Goal: Information Seeking & Learning: Learn about a topic

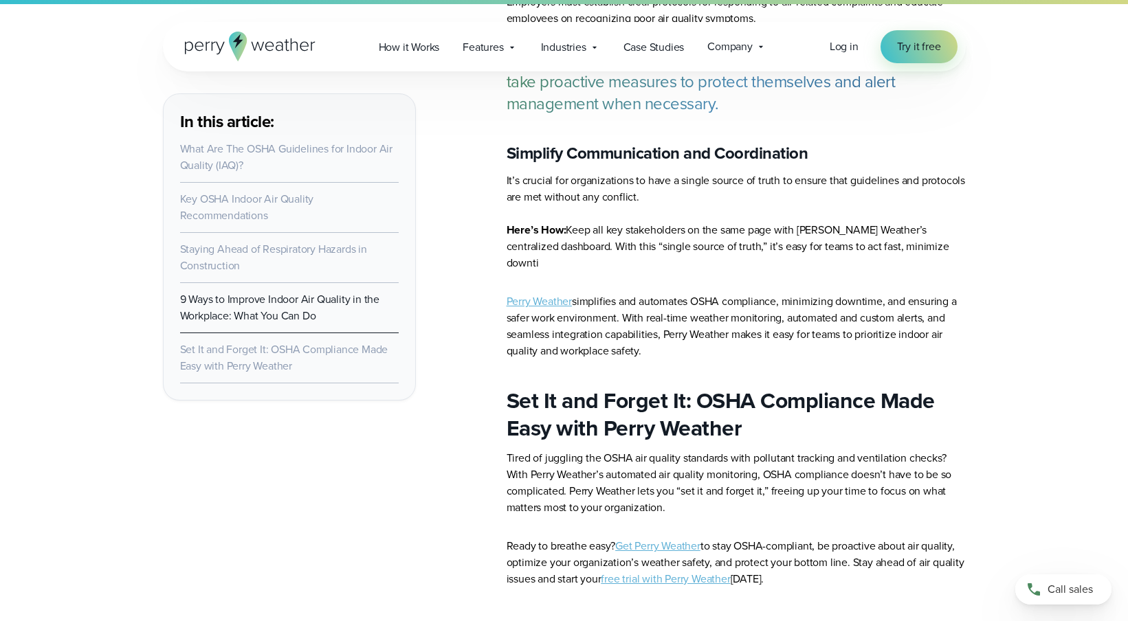
scroll to position [6373, 0]
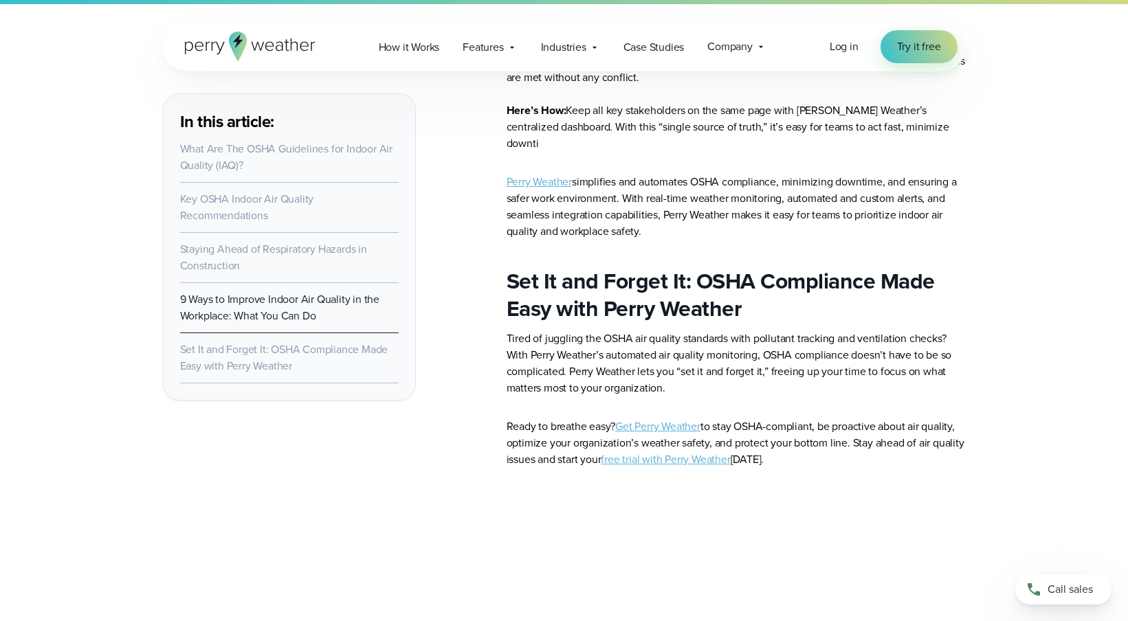
click at [680, 451] on link "free trial with Perry Weather" at bounding box center [665, 459] width 129 height 16
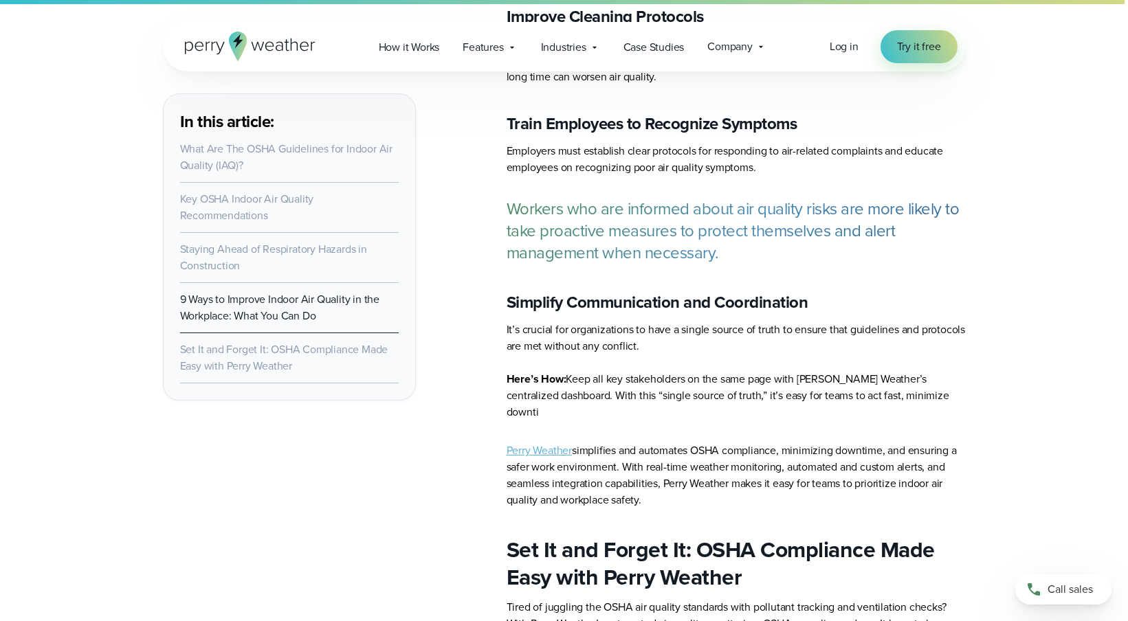
scroll to position [6166, 0]
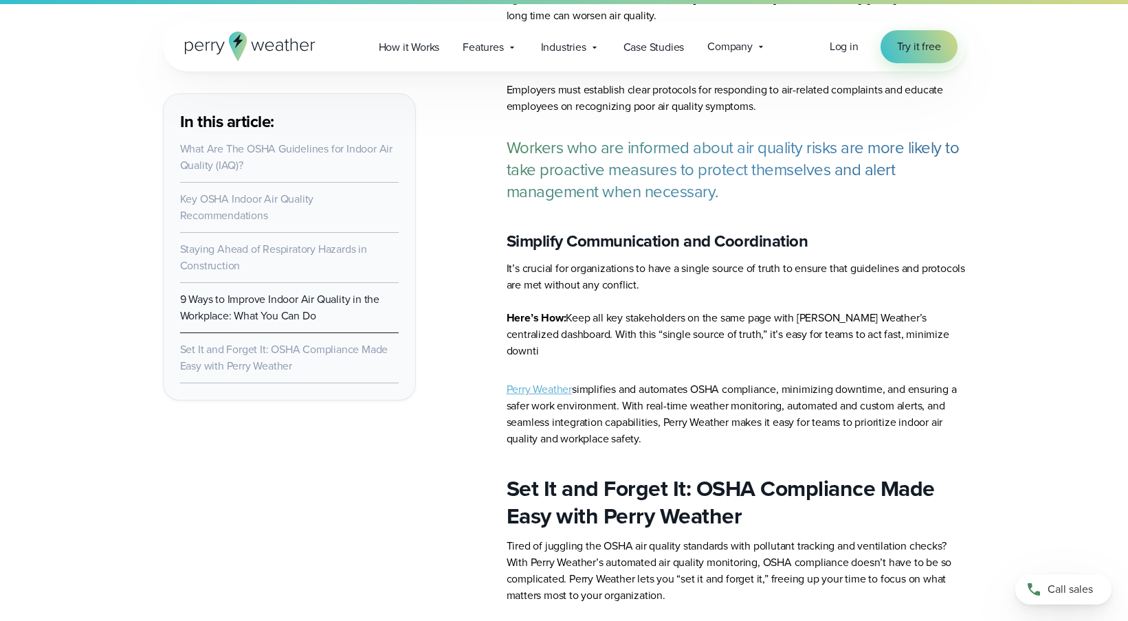
click at [312, 355] on link "Set It and Forget It: OSHA Compliance Made Easy with Perry Weather" at bounding box center [284, 357] width 208 height 32
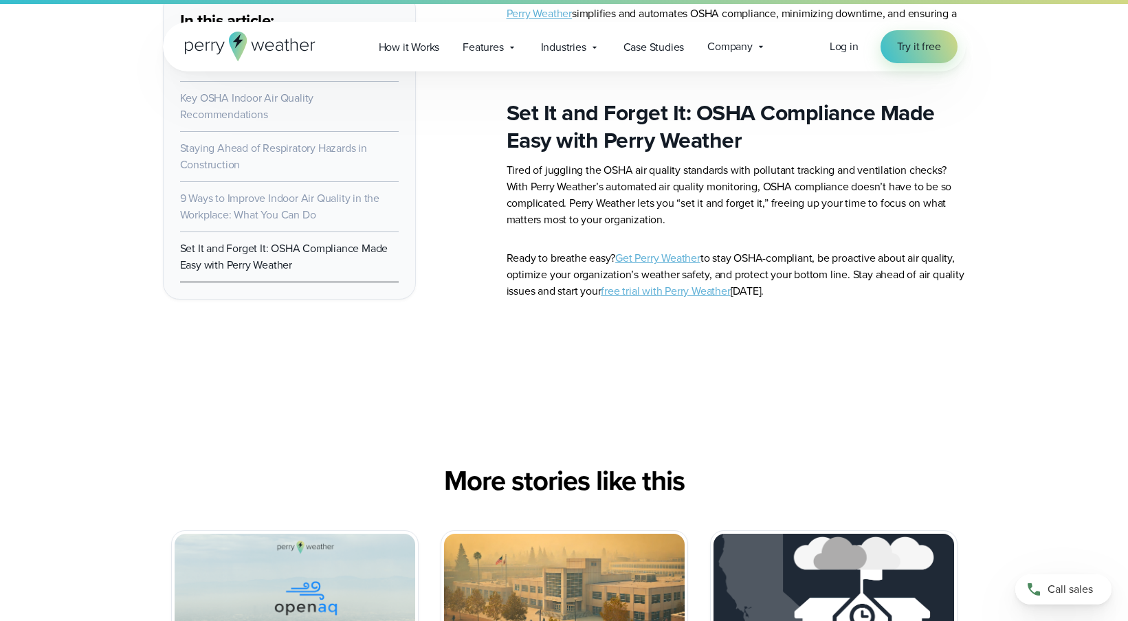
click at [310, 140] on link "Staying Ahead of Respiratory Hazards in Construction" at bounding box center [273, 156] width 187 height 32
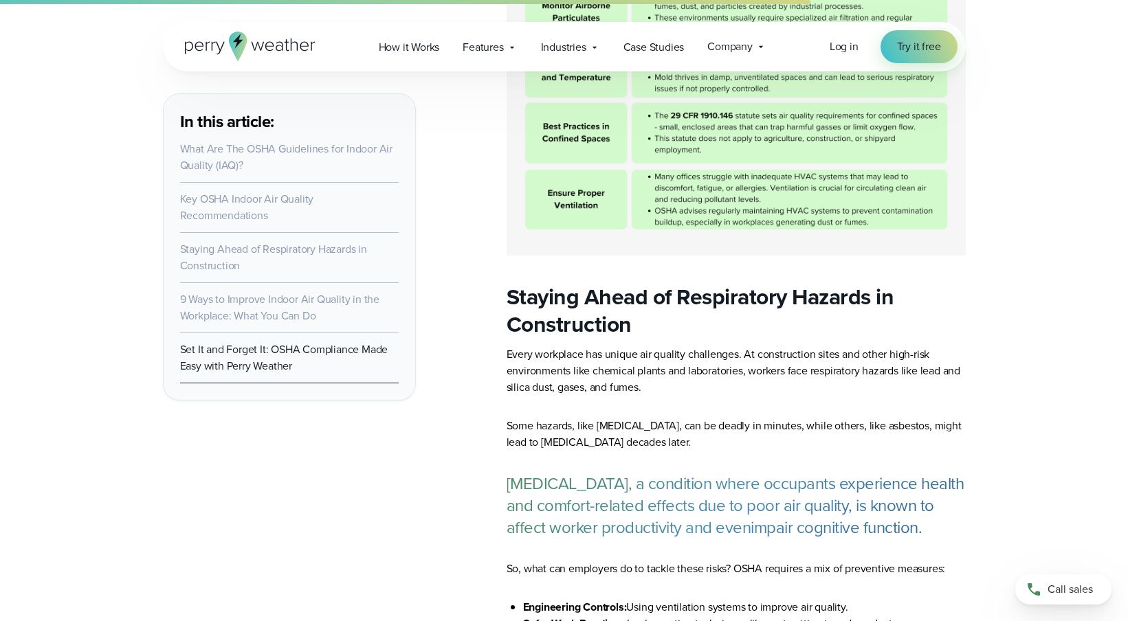
click at [281, 199] on link "Key OSHA Indoor Air Quality Recommendations" at bounding box center [247, 207] width 134 height 32
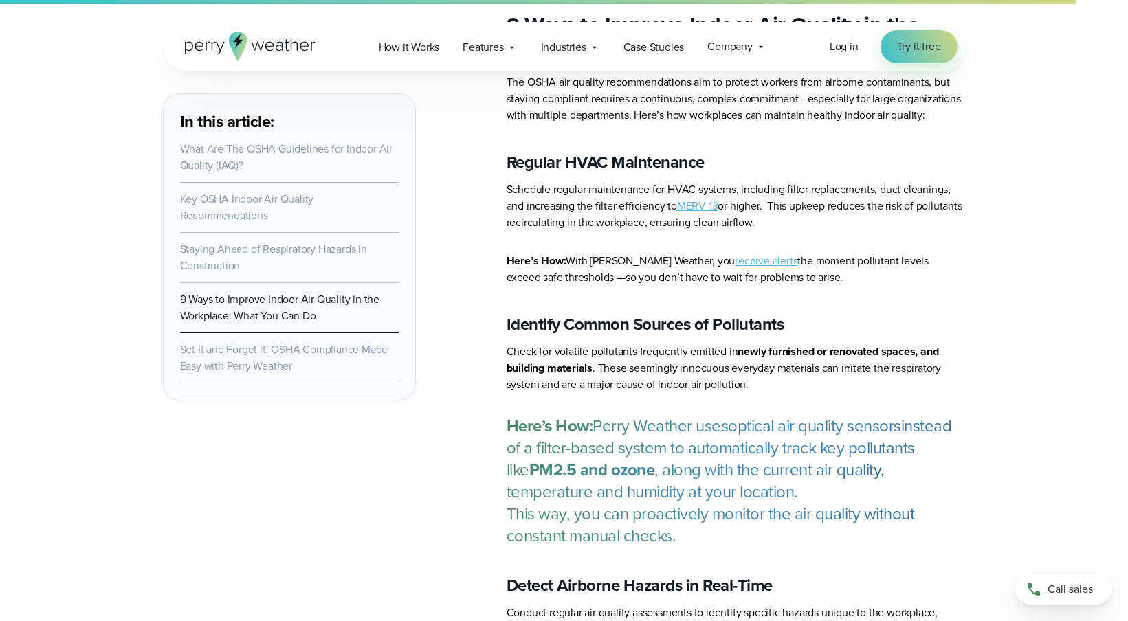
scroll to position [4953, 0]
